Goal: Book appointment/travel/reservation

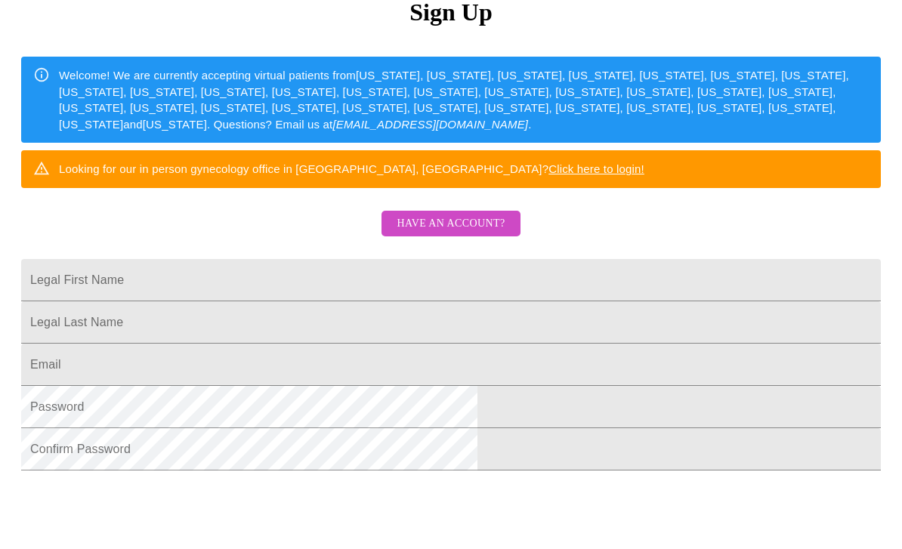
click at [306, 302] on input "Legal First Name" at bounding box center [451, 280] width 860 height 42
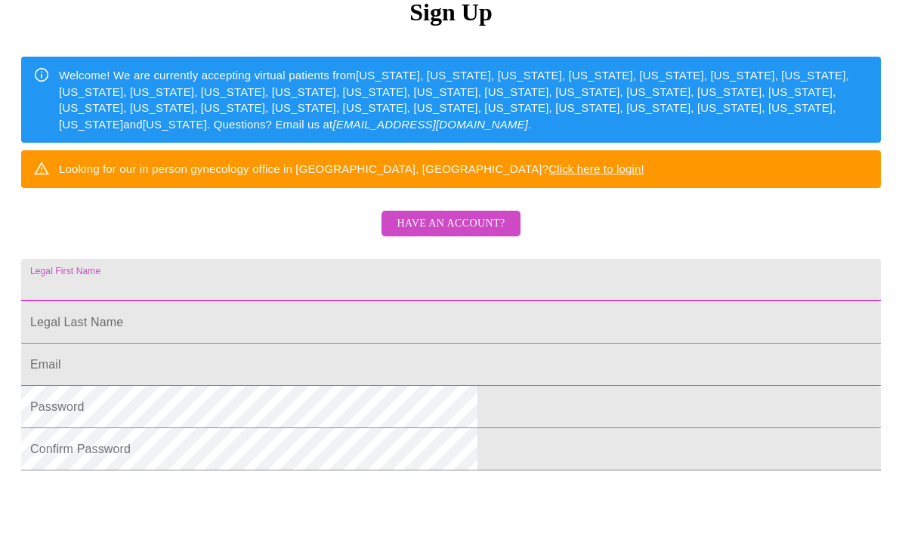
scroll to position [193, 0]
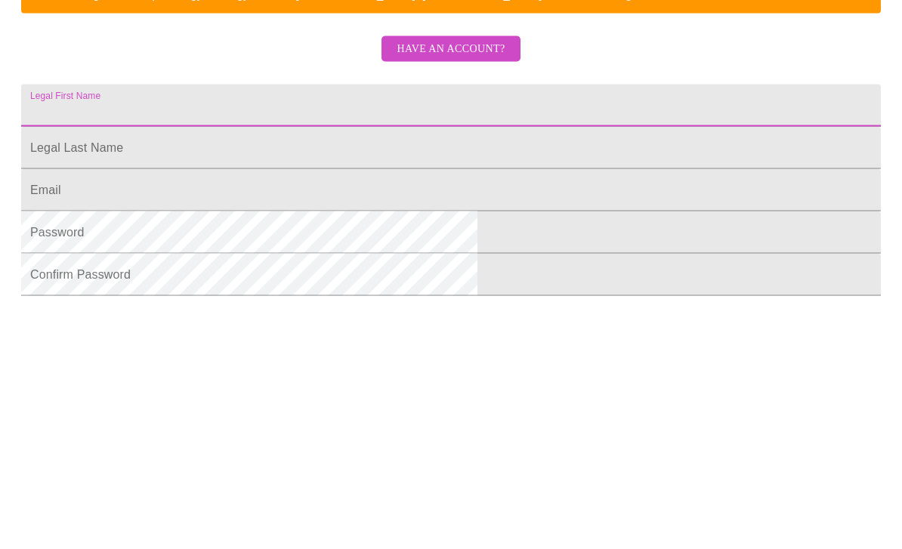
type input "[PERSON_NAME]"
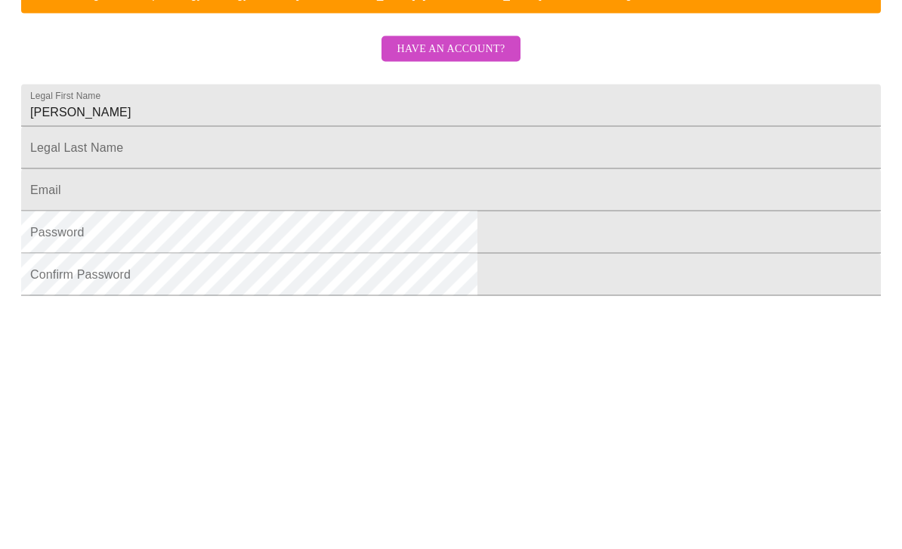
scroll to position [334, 0]
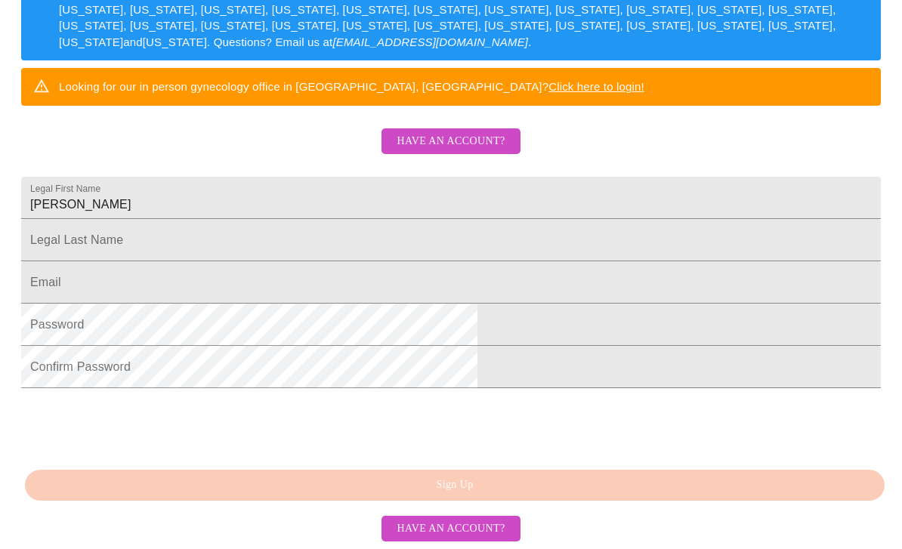
click at [344, 219] on input "Legal First Name" at bounding box center [451, 198] width 860 height 42
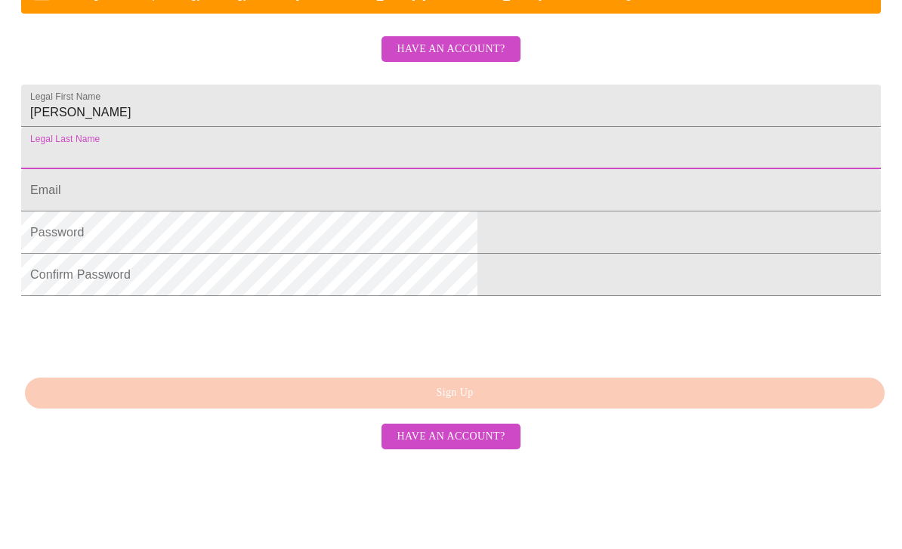
type input "[PERSON_NAME]"
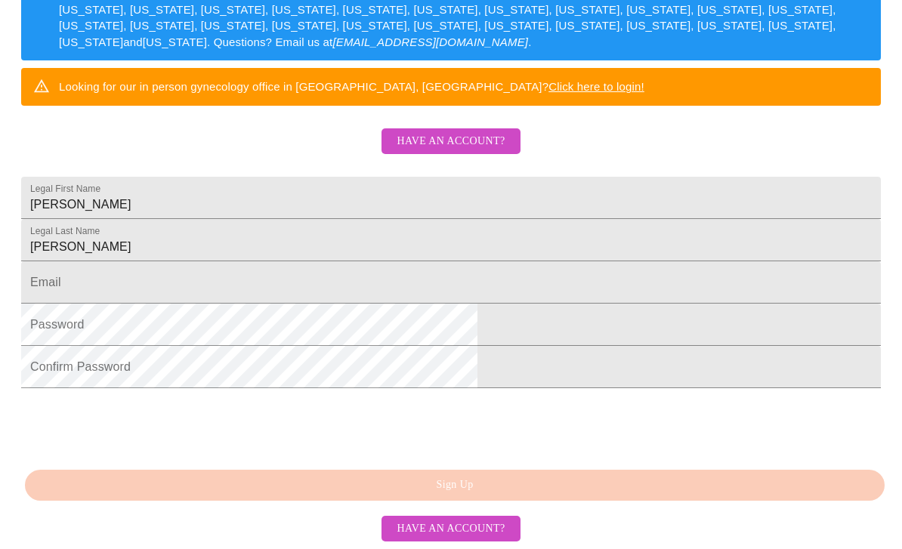
click at [348, 285] on input "Legal First Name" at bounding box center [451, 282] width 860 height 42
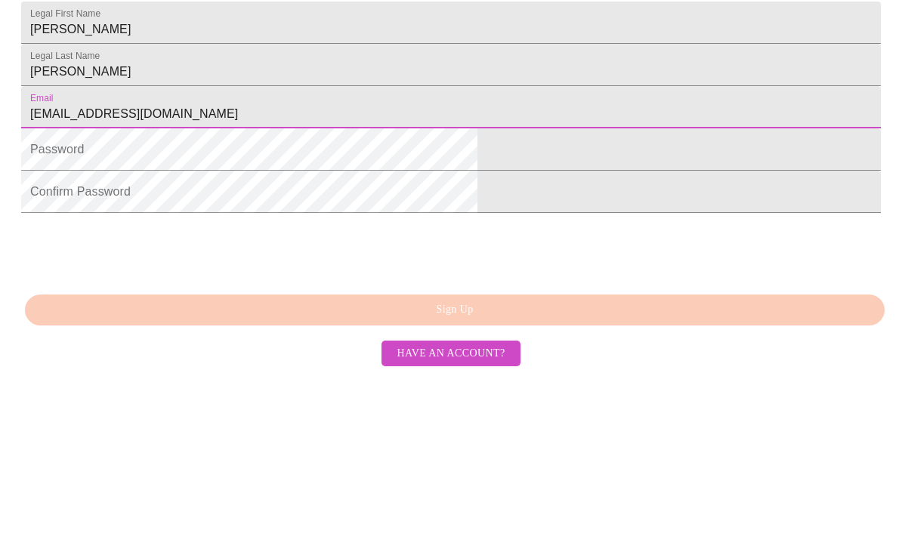
type input "[EMAIL_ADDRESS][DOMAIN_NAME]"
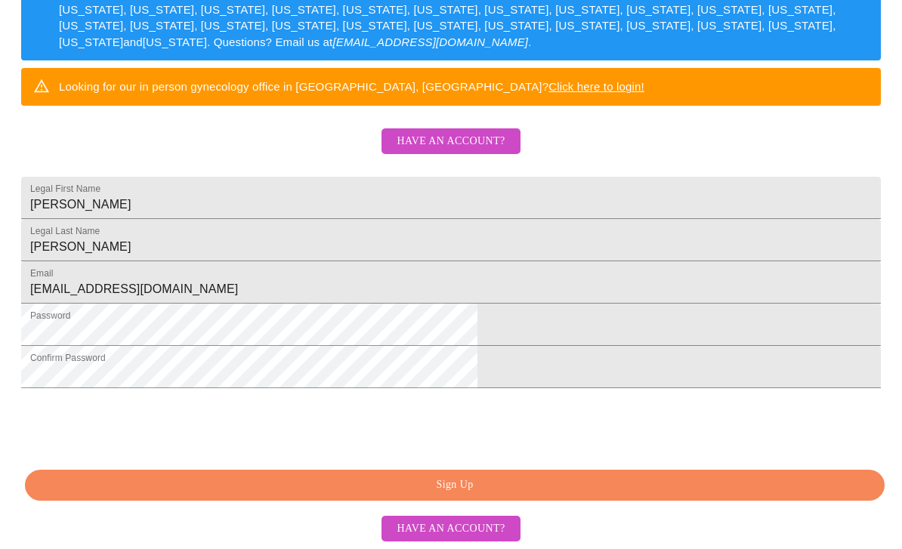
click at [528, 495] on span "Sign Up" at bounding box center [454, 485] width 825 height 19
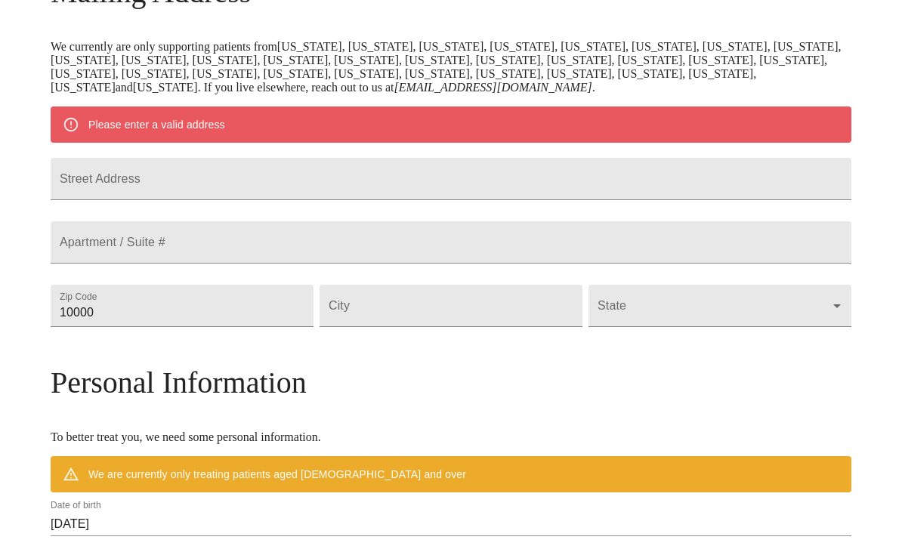
click at [311, 184] on input "Street Address" at bounding box center [451, 179] width 801 height 42
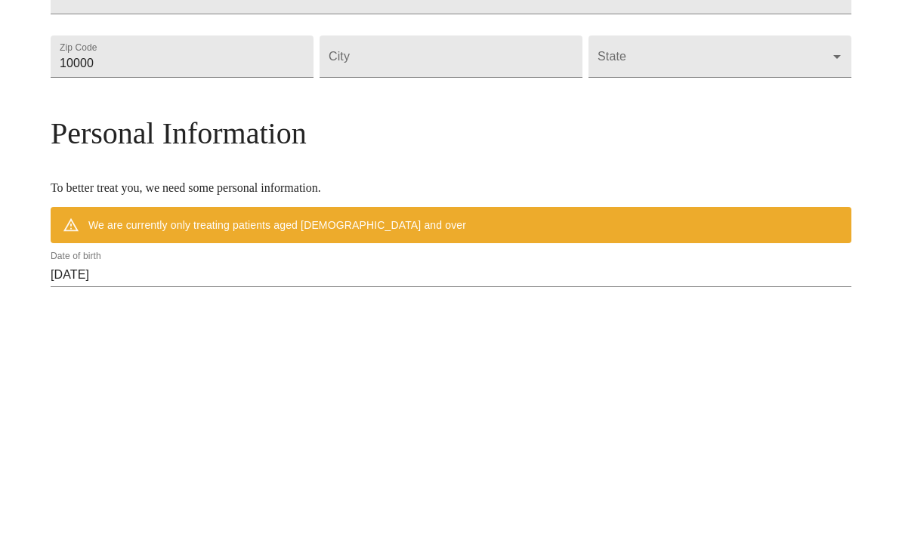
type input "[STREET_ADDRESS]"
click at [279, 285] on input "10000" at bounding box center [182, 306] width 263 height 42
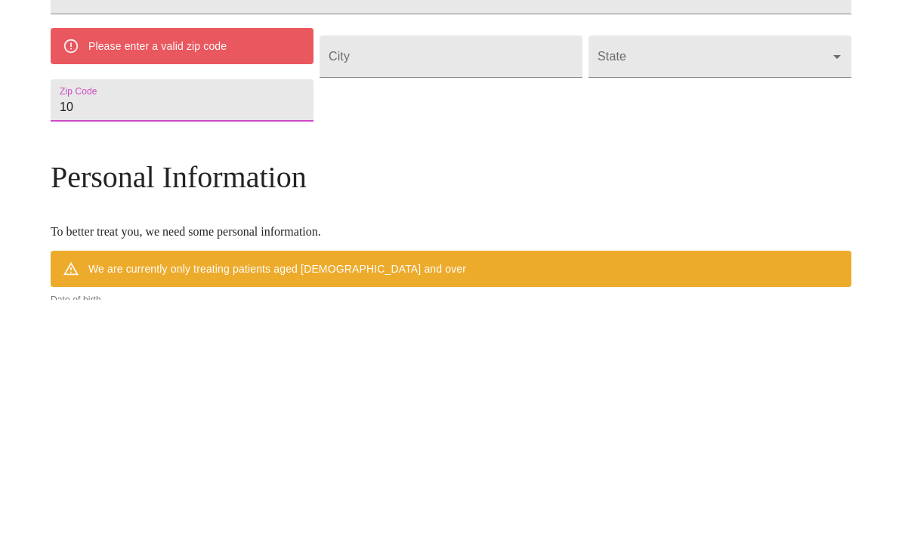
type input "1"
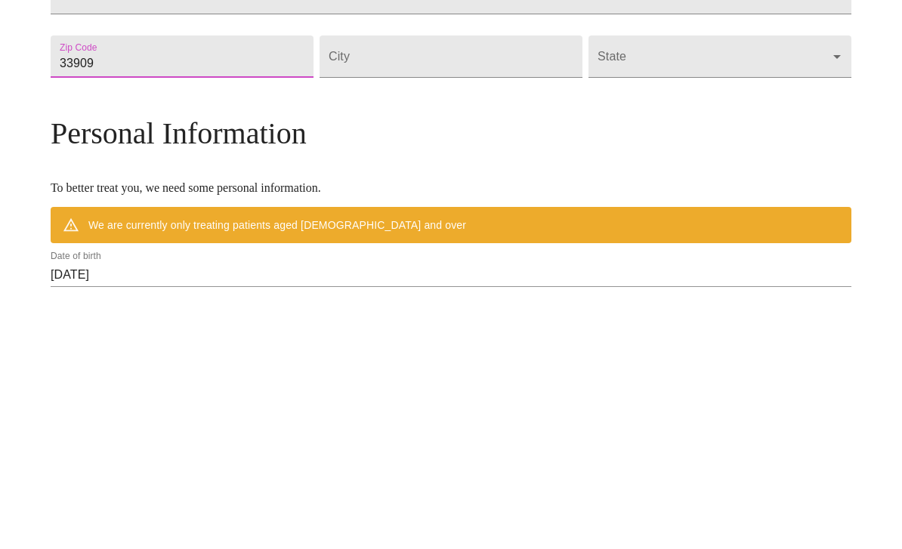
type input "33909"
click at [450, 285] on input "Street Address" at bounding box center [451, 306] width 263 height 42
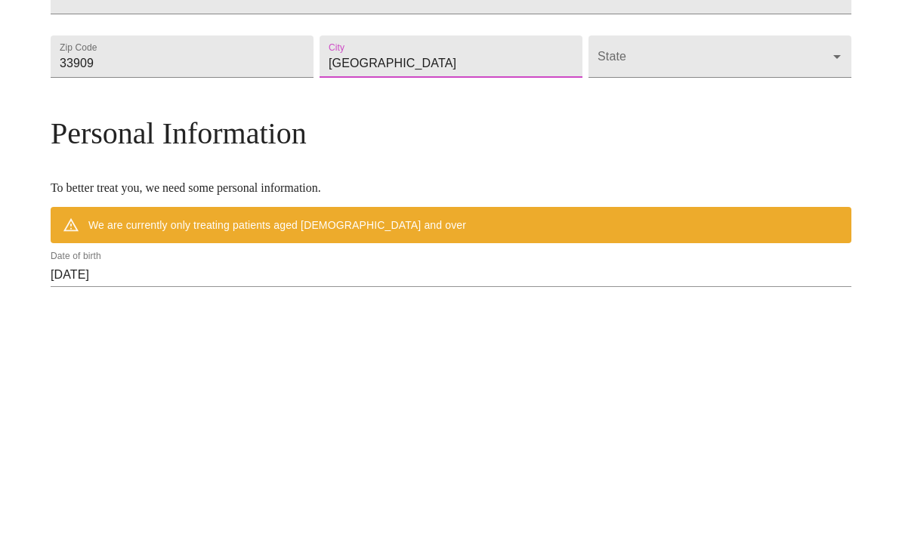
type input "[GEOGRAPHIC_DATA]"
click at [743, 99] on body "MyMenopauseRx Welcome to MyMenopauseRx Since it's your first time here, you'll …" at bounding box center [451, 327] width 890 height 1192
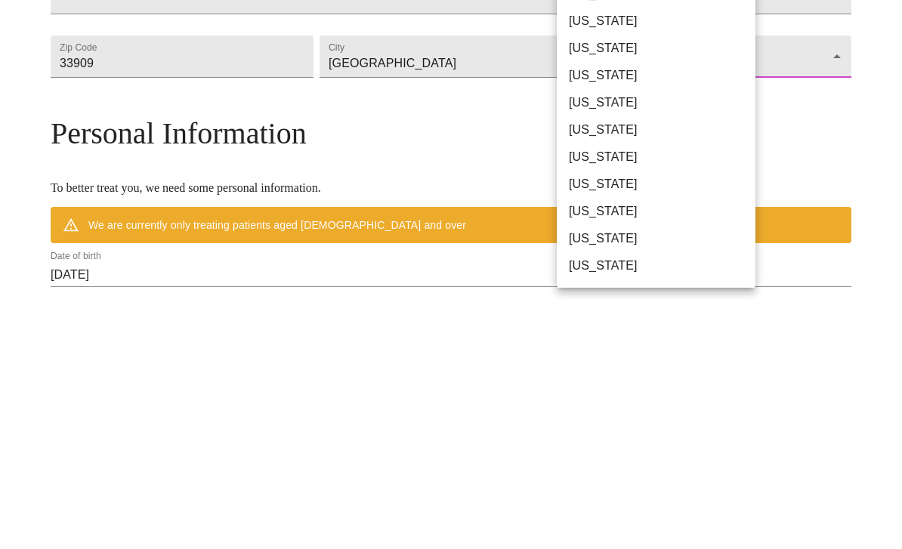
scroll to position [524, 0]
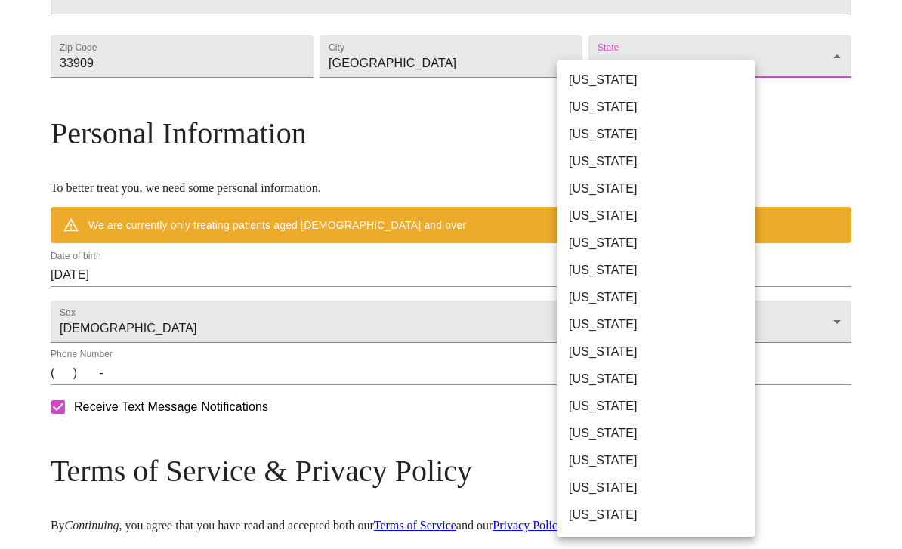
click at [612, 299] on li "[US_STATE]" at bounding box center [656, 297] width 199 height 27
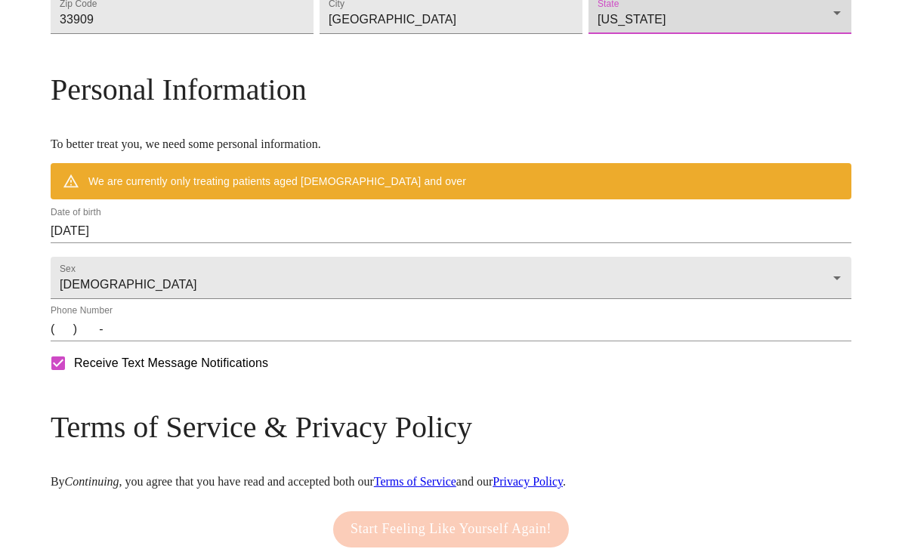
type input "[US_STATE]"
click at [206, 243] on input "[DATE]" at bounding box center [451, 231] width 801 height 24
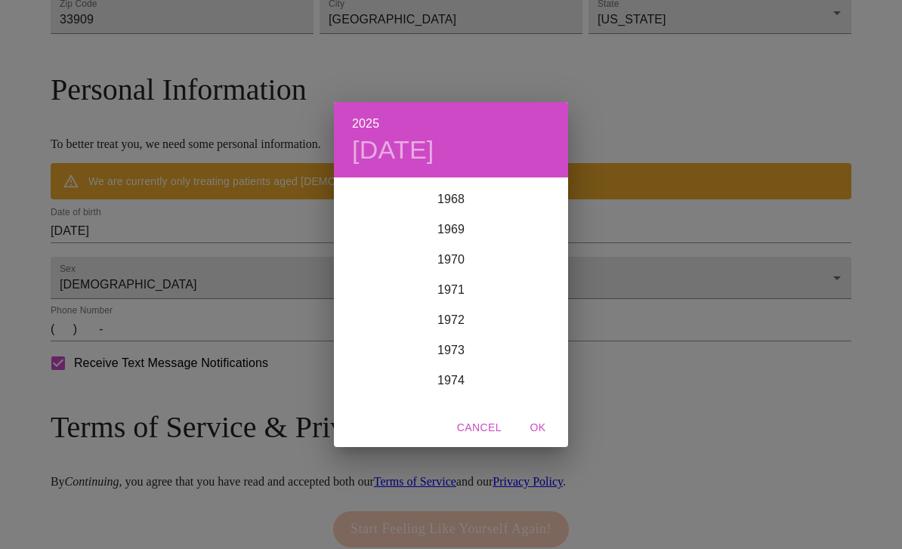
scroll to position [2079, 0]
click at [238, 279] on div "2025 [DATE] 1900 1901 1902 1903 1904 1905 1906 1907 1908 1909 1910 1911 1912 19…" at bounding box center [451, 274] width 902 height 549
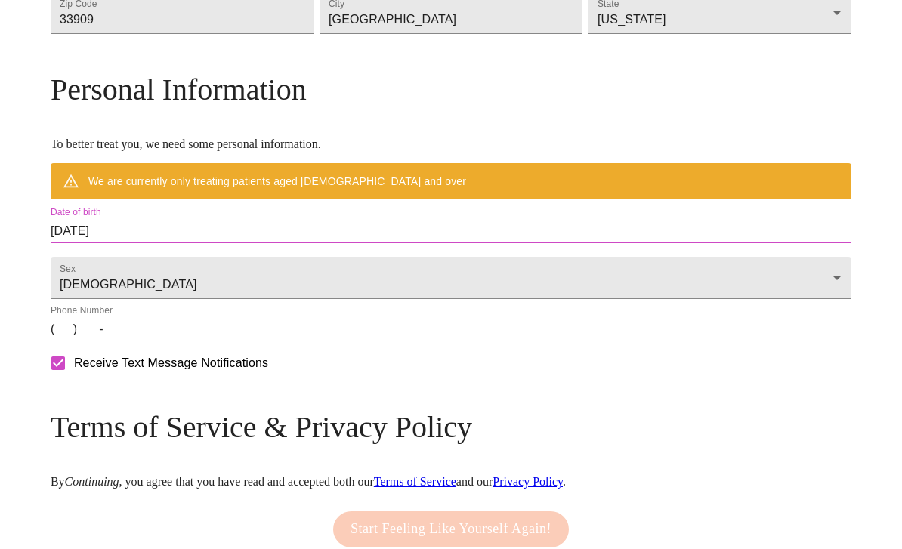
click at [221, 243] on input "[DATE]" at bounding box center [451, 231] width 801 height 24
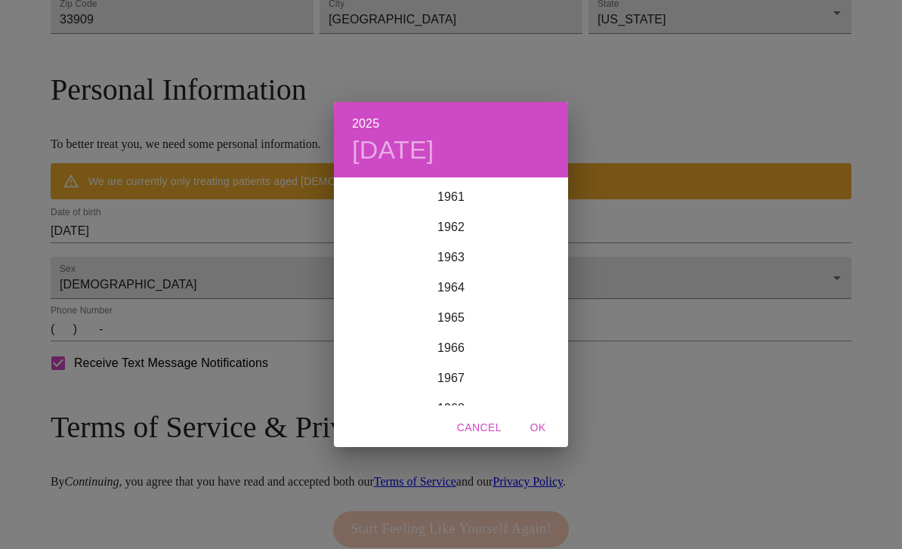
scroll to position [1874, 0]
click at [487, 300] on div "1964" at bounding box center [451, 285] width 234 height 30
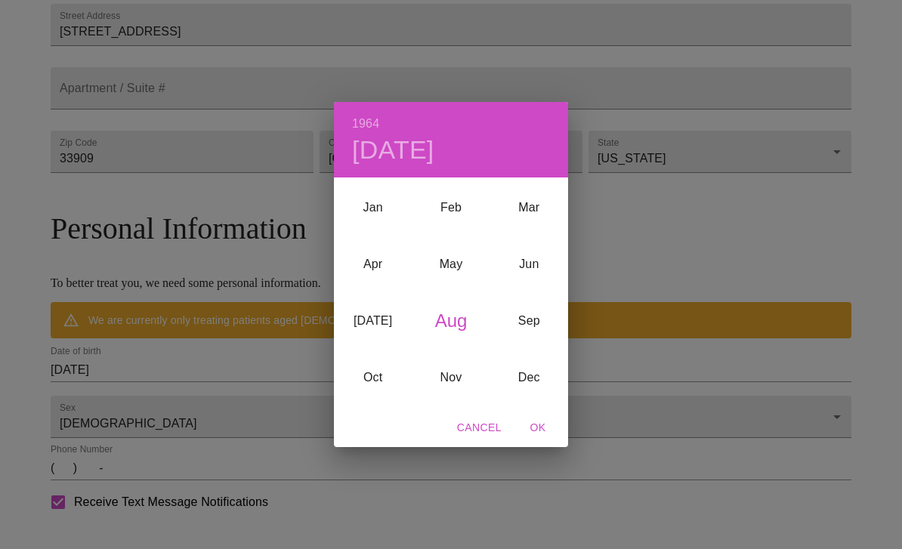
scroll to position [385, 0]
click at [483, 429] on span "Cancel" at bounding box center [479, 428] width 45 height 19
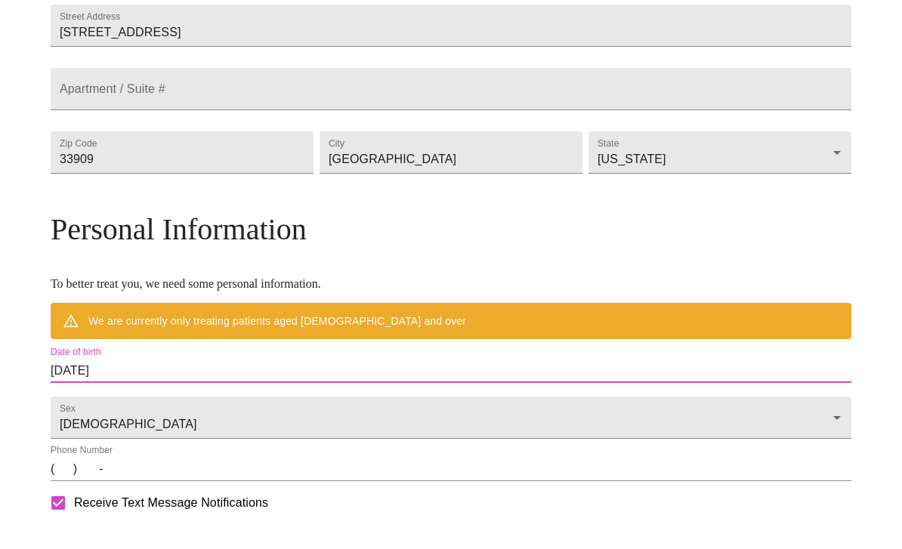
click at [228, 383] on input "[DATE]" at bounding box center [451, 371] width 801 height 24
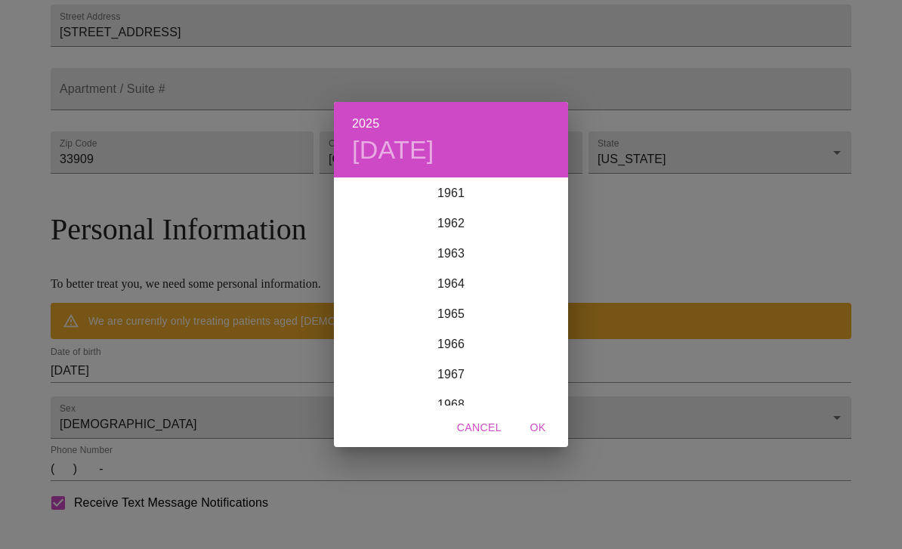
scroll to position [1870, 0]
click at [464, 296] on div "1964" at bounding box center [451, 289] width 234 height 30
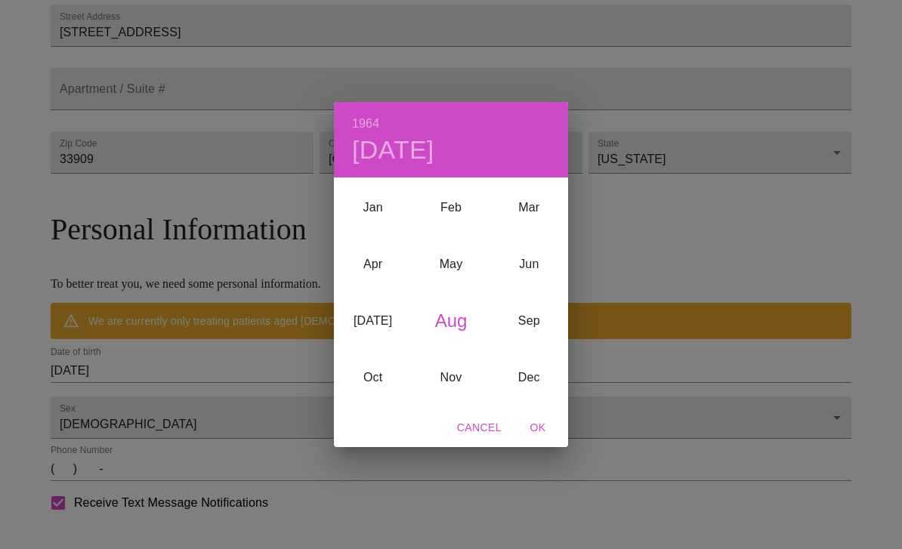
click at [546, 430] on span "OK" at bounding box center [538, 428] width 36 height 19
type input "[DATE]"
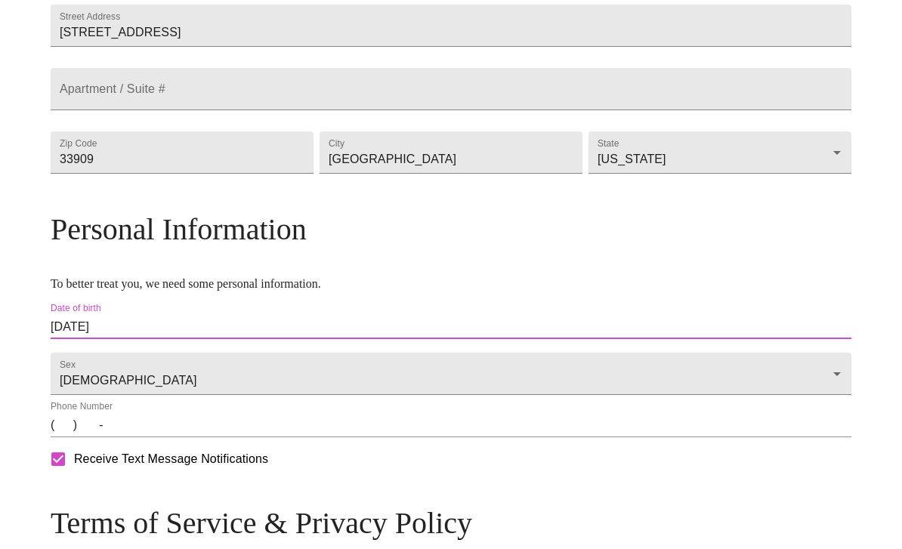
click at [165, 339] on input "[DATE]" at bounding box center [451, 327] width 801 height 24
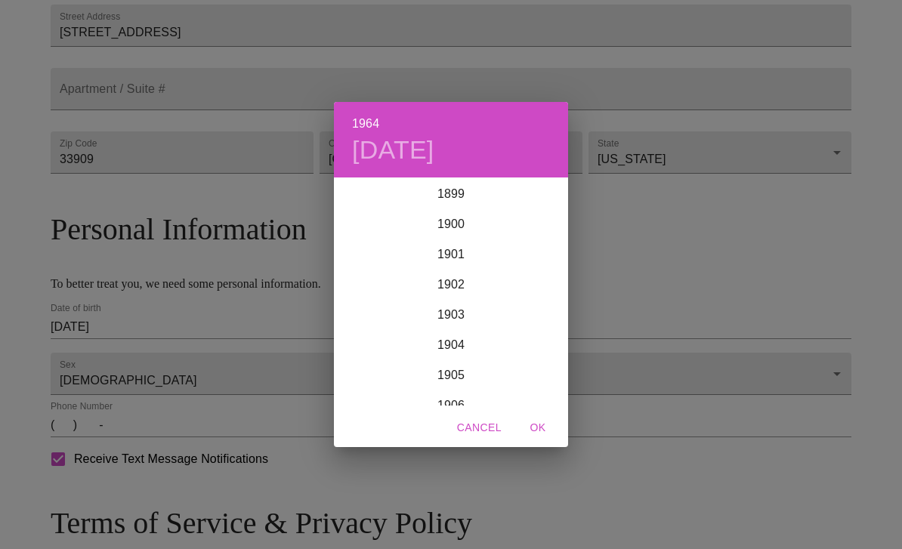
scroll to position [1874, 0]
click at [543, 430] on span "OK" at bounding box center [538, 428] width 36 height 19
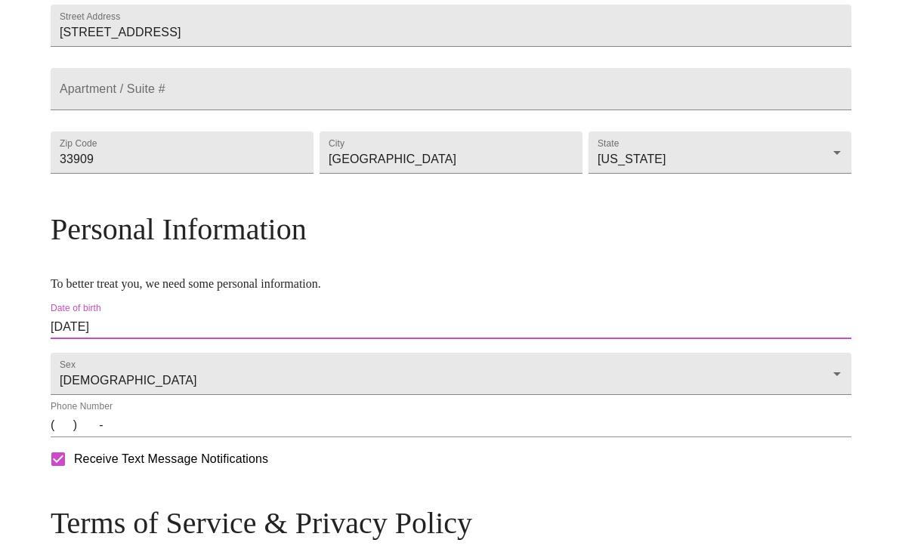
click at [153, 339] on input "[DATE]" at bounding box center [451, 327] width 801 height 24
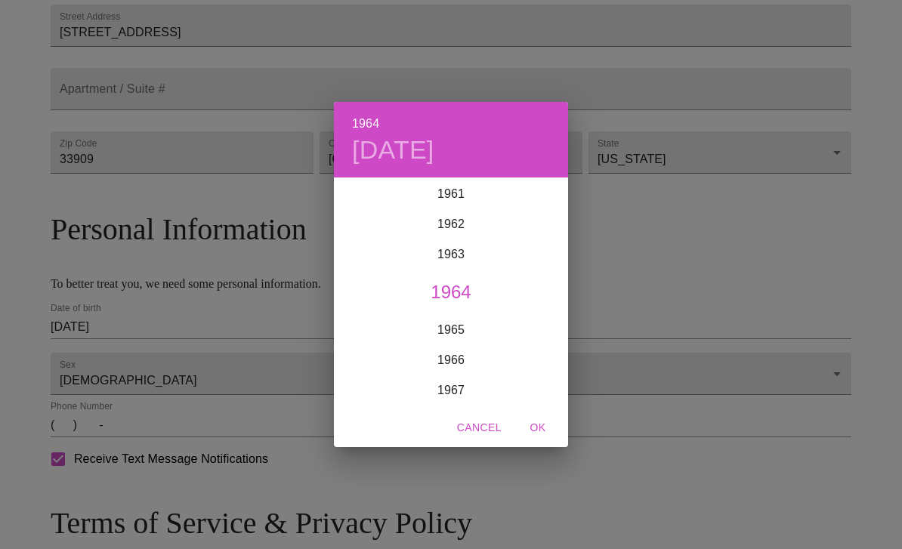
click at [537, 434] on span "OK" at bounding box center [538, 428] width 36 height 19
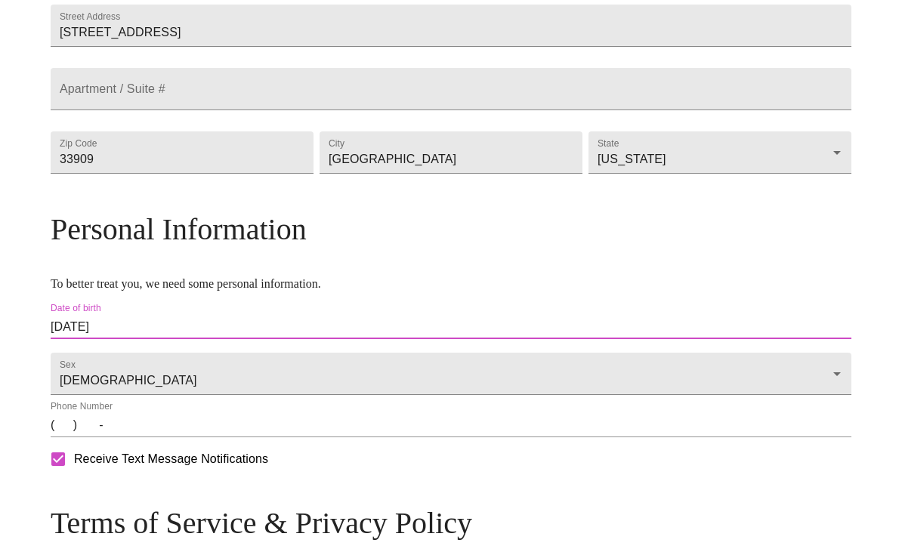
click at [164, 438] on input "(   )    -" at bounding box center [451, 425] width 801 height 24
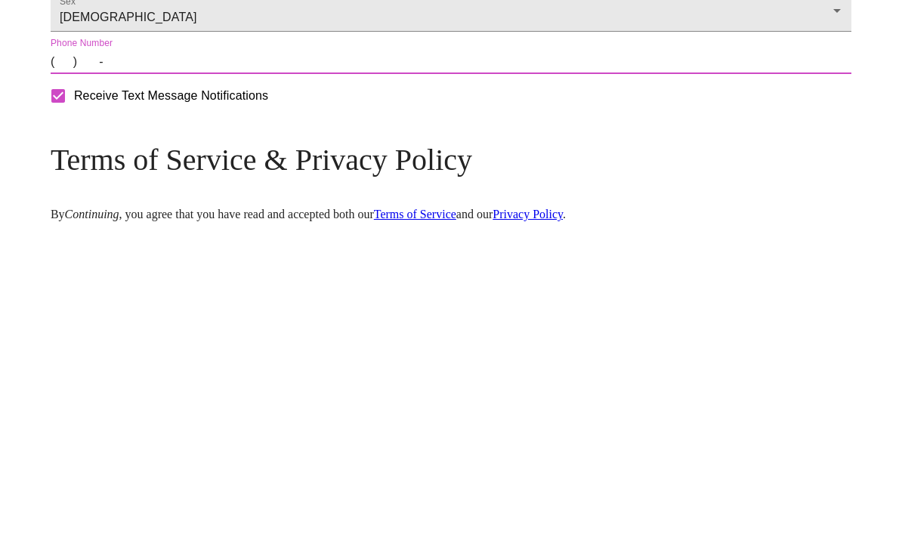
type input "[PHONE_NUMBER]"
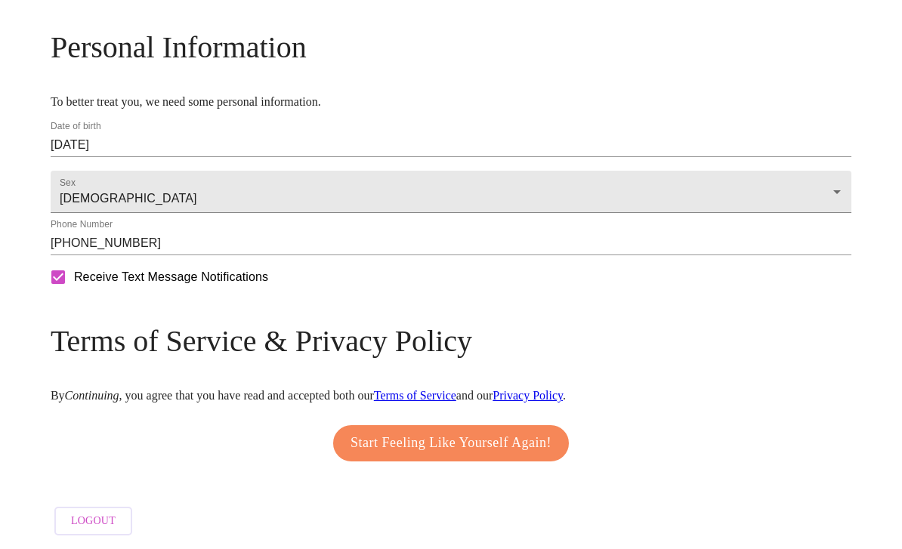
click at [382, 438] on span "Start Feeling Like Yourself Again!" at bounding box center [451, 444] width 201 height 24
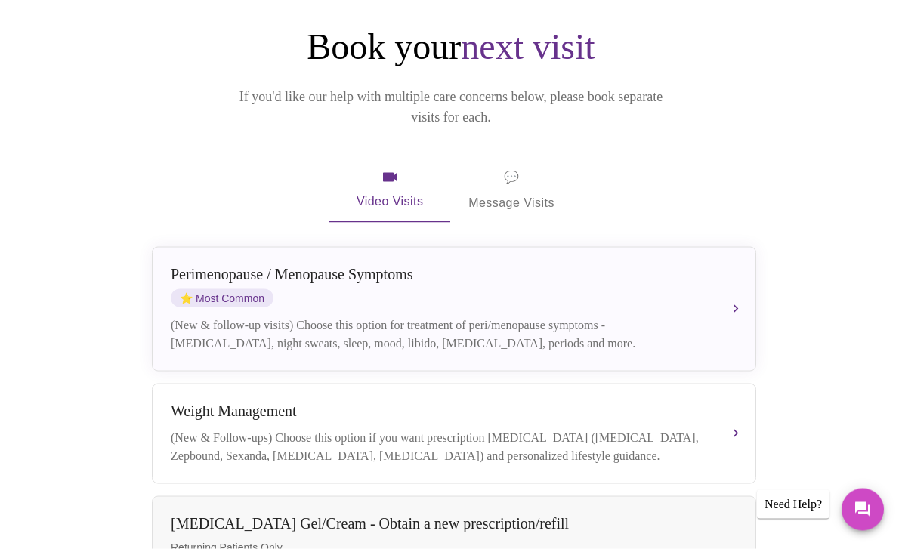
scroll to position [142, 0]
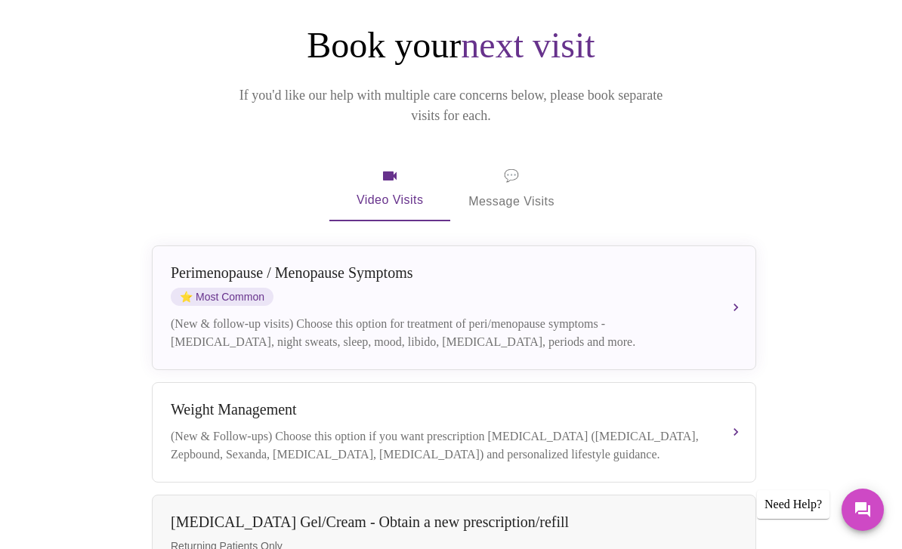
click at [740, 277] on button "[MEDICAL_DATA] / Menopause Symptoms ⭐ Most Common (New & follow-up visits) Choo…" at bounding box center [454, 308] width 605 height 125
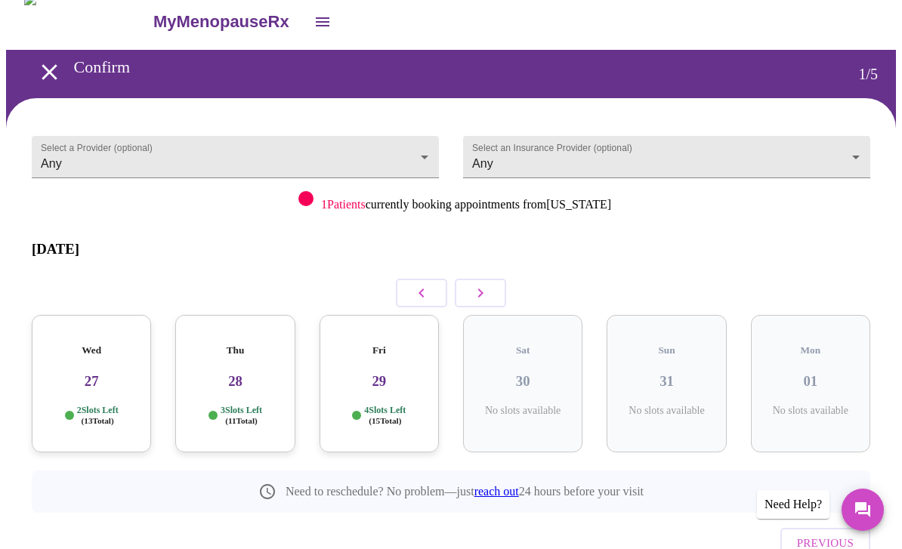
click at [377, 405] on p "4 Slots Left ( 15 Total)" at bounding box center [385, 416] width 42 height 22
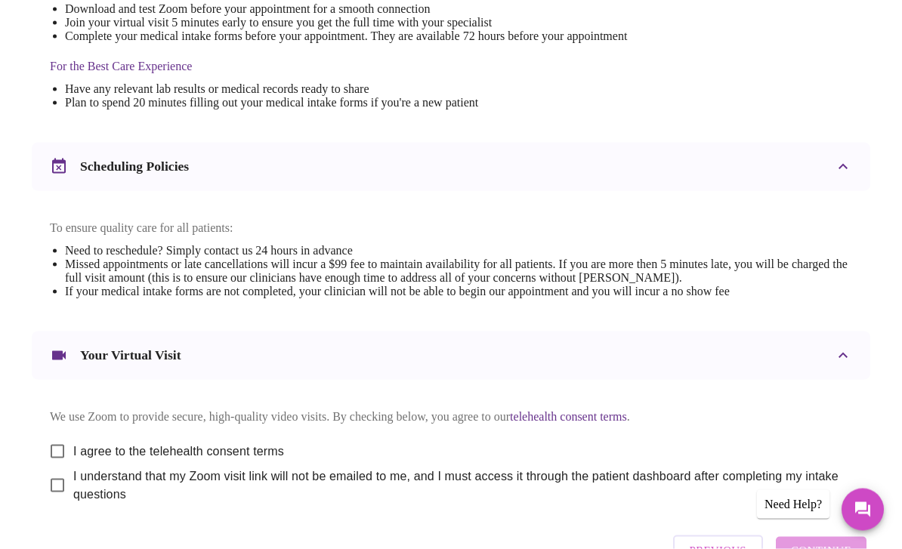
scroll to position [509, 0]
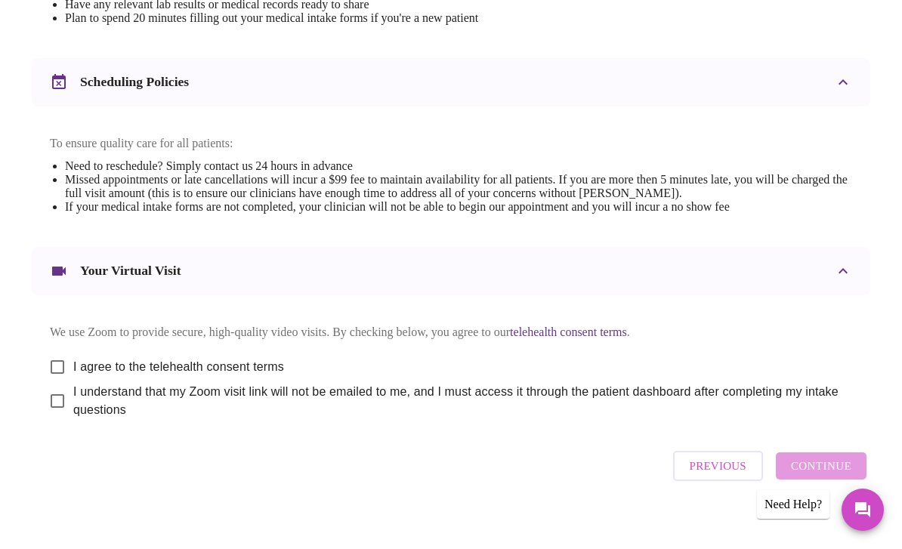
click at [56, 383] on input "I agree to the telehealth consent terms" at bounding box center [58, 367] width 32 height 32
checkbox input "true"
click at [47, 417] on input "I understand that my Zoom visit link will not be emailed to me, and I must acce…" at bounding box center [58, 401] width 32 height 32
checkbox input "true"
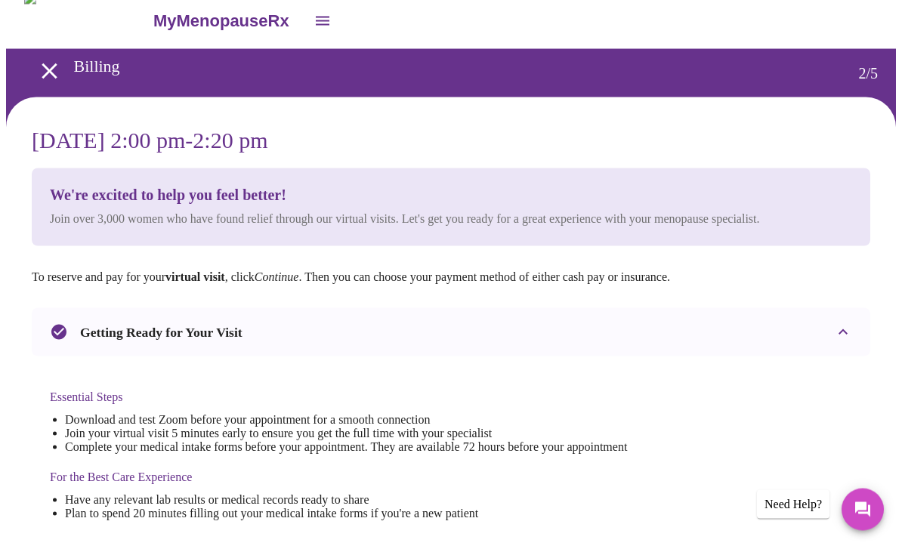
scroll to position [14, 0]
click at [447, 356] on div "Getting Ready for Your Visit" at bounding box center [451, 332] width 839 height 48
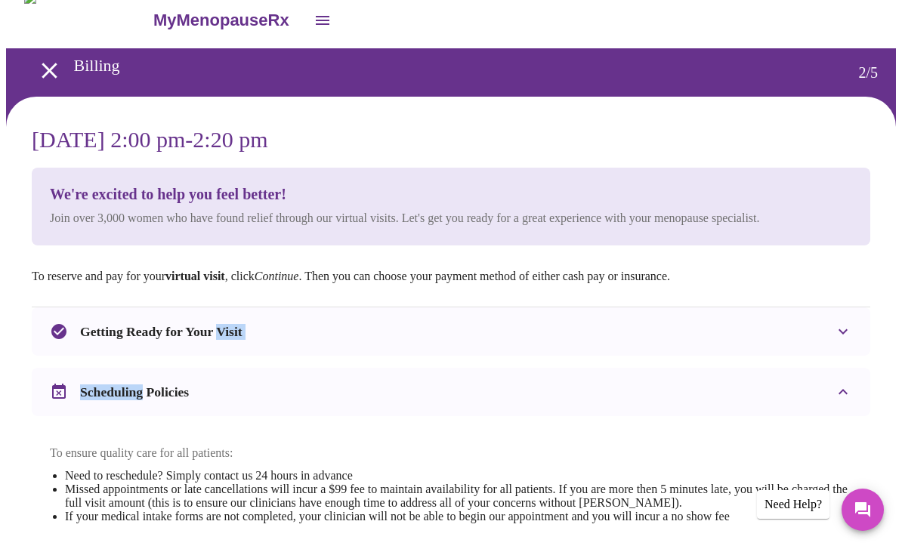
click at [745, 356] on div "Getting Ready for Your Visit" at bounding box center [451, 332] width 839 height 48
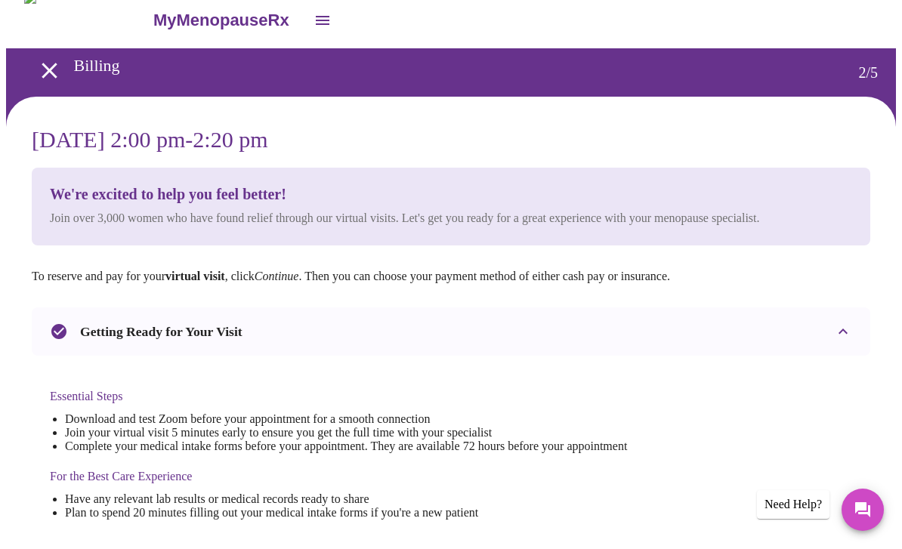
click at [747, 375] on div "Essential Steps Download and test Zoom before your appointment for a smooth con…" at bounding box center [451, 448] width 839 height 185
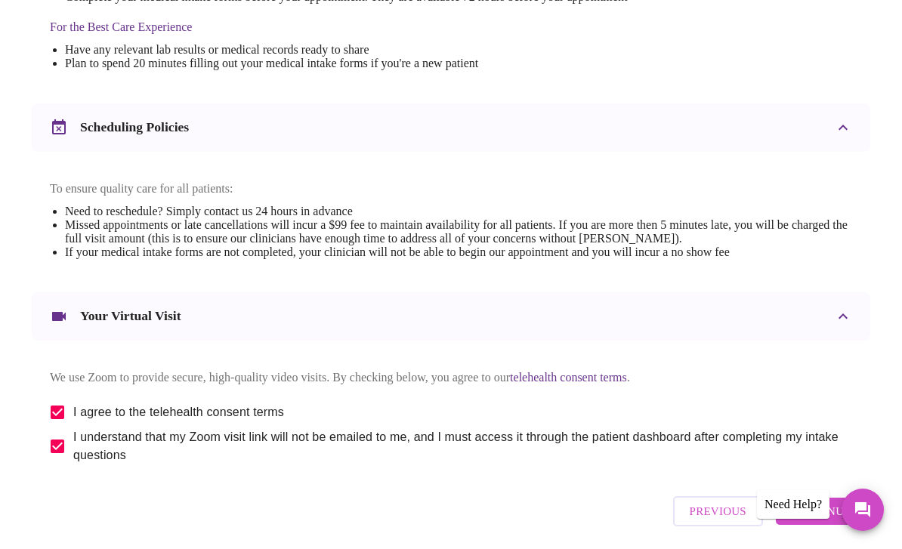
scroll to position [509, 0]
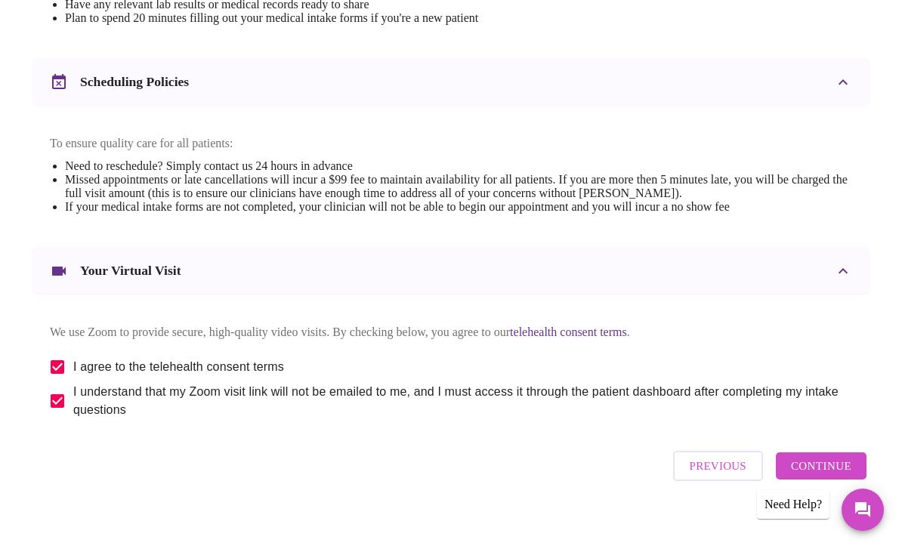
click at [831, 480] on button "Continue" at bounding box center [821, 466] width 91 height 27
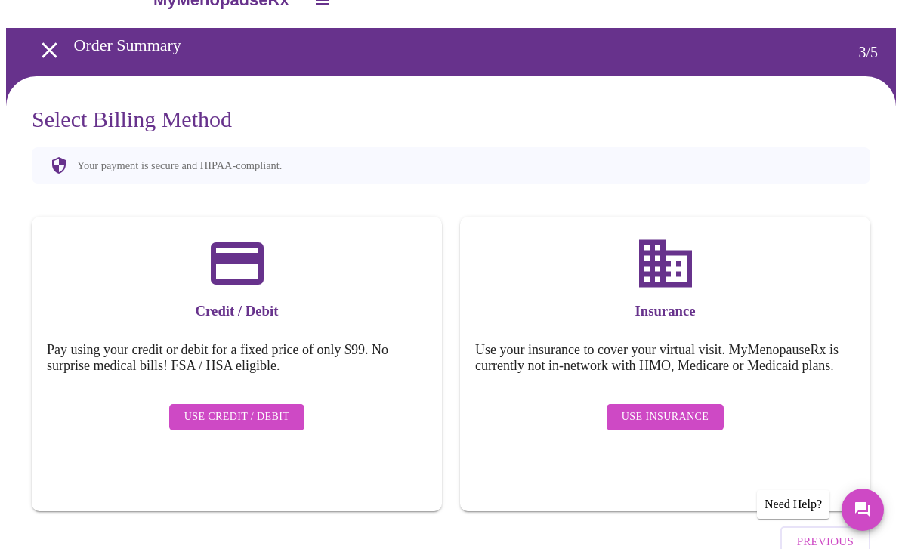
click at [688, 427] on span "Use Insurance" at bounding box center [665, 417] width 87 height 19
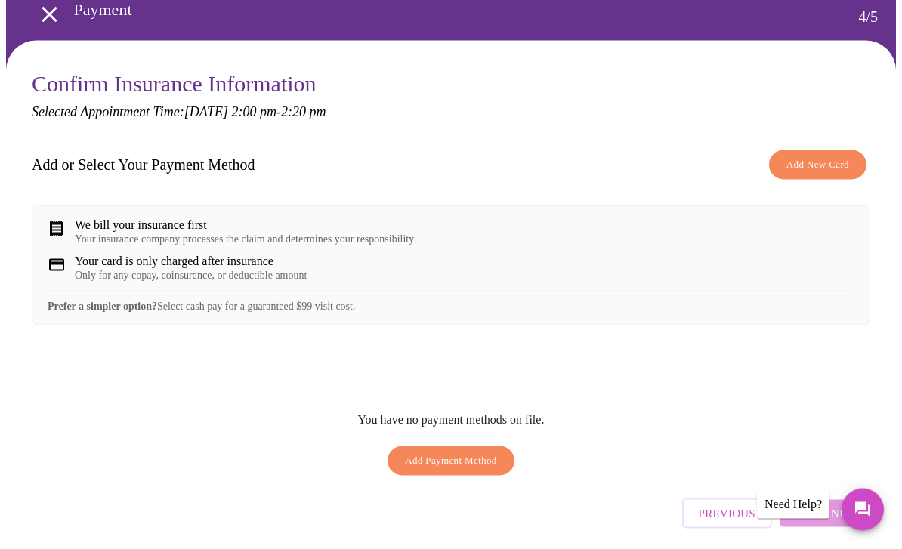
scroll to position [76, 0]
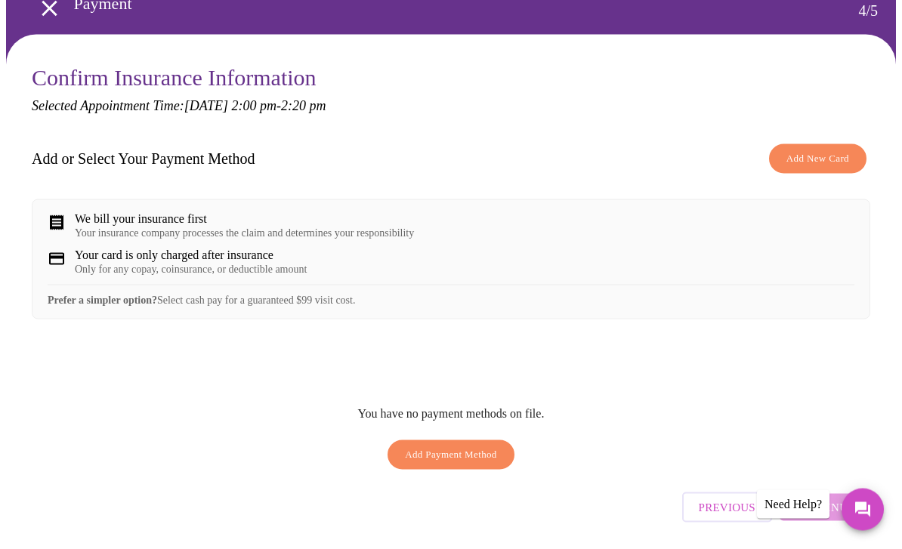
click at [203, 232] on div "Your insurance company processes the claim and determines your responsibility" at bounding box center [244, 233] width 339 height 12
